Goal: Find specific page/section: Find specific page/section

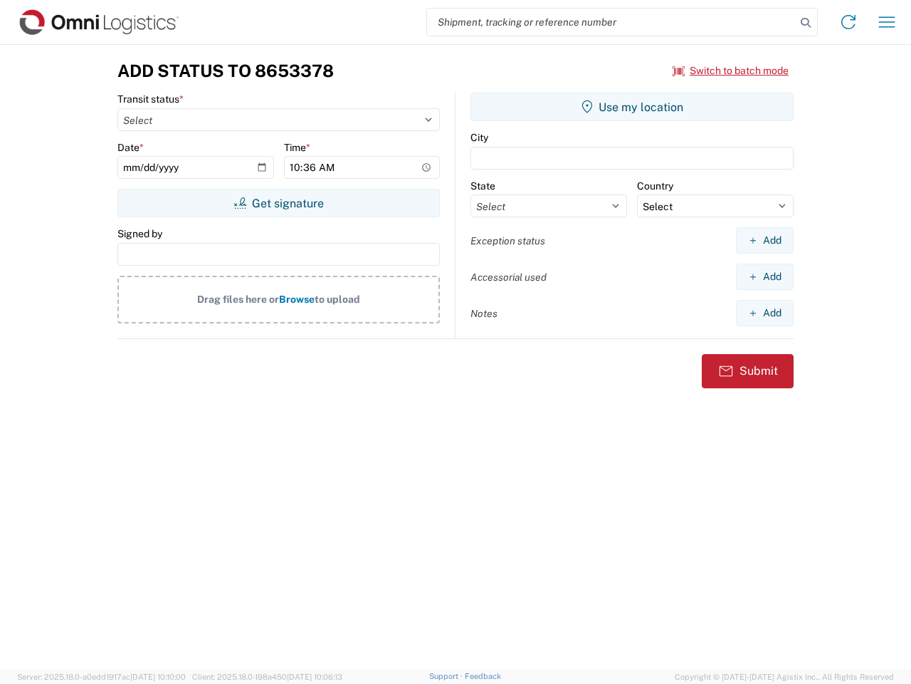
click at [612, 22] on input "search" at bounding box center [611, 22] width 369 height 27
click at [806, 23] on icon at bounding box center [806, 23] width 20 height 20
click at [849, 22] on icon at bounding box center [848, 22] width 23 height 23
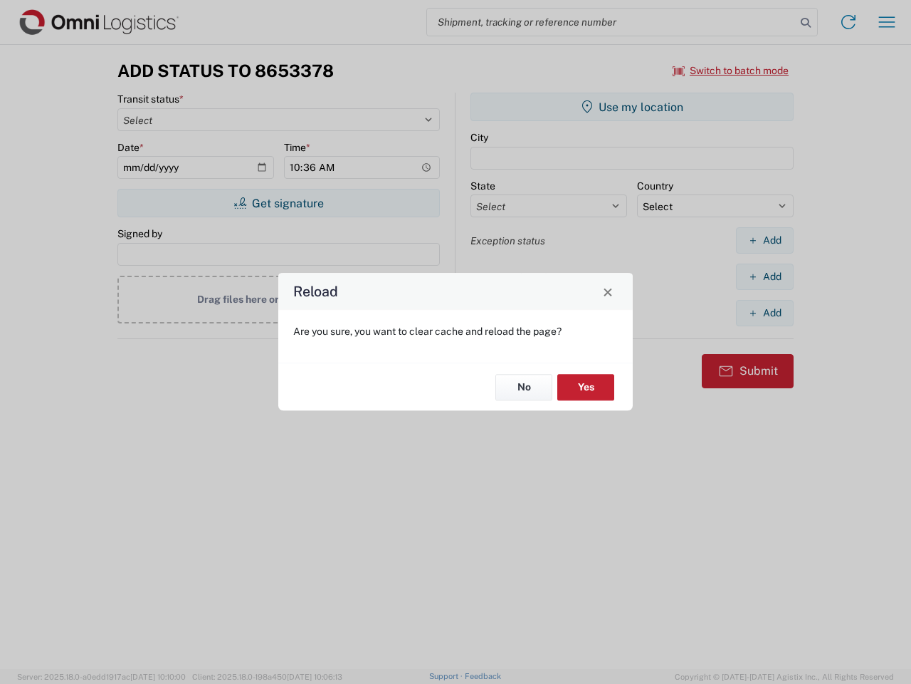
click at [887, 22] on div "Reload Are you sure, you want to clear cache and reload the page? No Yes" at bounding box center [455, 342] width 911 height 684
click at [731, 70] on div "Reload Are you sure, you want to clear cache and reload the page? No Yes" at bounding box center [455, 342] width 911 height 684
click at [278, 203] on div "Reload Are you sure, you want to clear cache and reload the page? No Yes" at bounding box center [455, 342] width 911 height 684
click at [632, 107] on div "Reload Are you sure, you want to clear cache and reload the page? No Yes" at bounding box center [455, 342] width 911 height 684
click at [765, 240] on div "Reload Are you sure, you want to clear cache and reload the page? No Yes" at bounding box center [455, 342] width 911 height 684
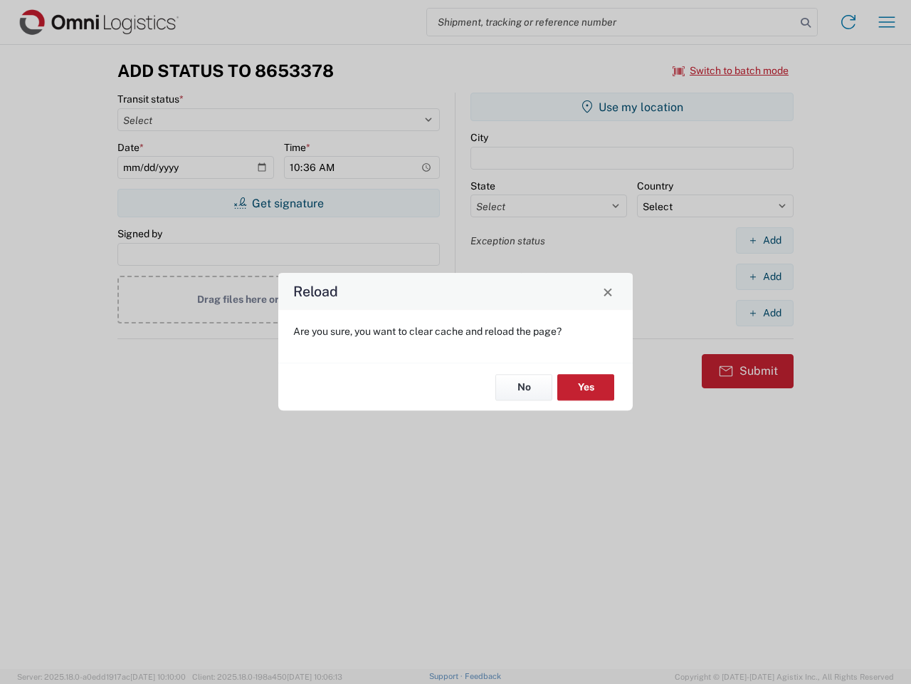
click at [765, 276] on div "Reload Are you sure, you want to clear cache and reload the page? No Yes" at bounding box center [455, 342] width 911 height 684
click at [765, 313] on div "Reload Are you sure, you want to clear cache and reload the page? No Yes" at bounding box center [455, 342] width 911 height 684
